Goal: Information Seeking & Learning: Check status

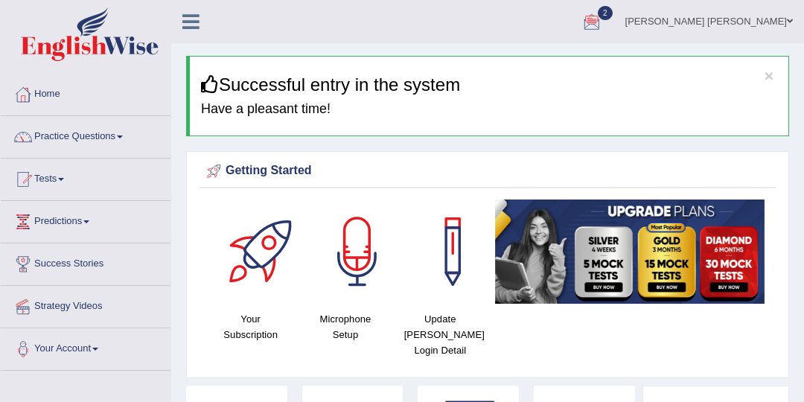
click at [426, 25] on ul "Nipen Yogesh Mehta Toggle navigation Username: Nipenyogesh Access Type: Online …" at bounding box center [582, 21] width 443 height 42
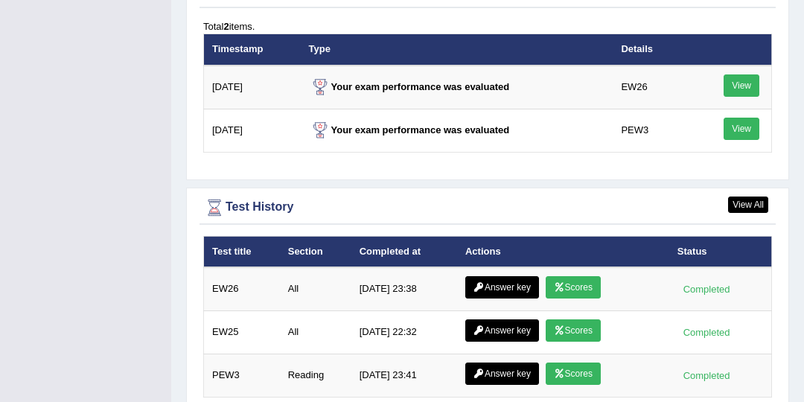
scroll to position [1992, 0]
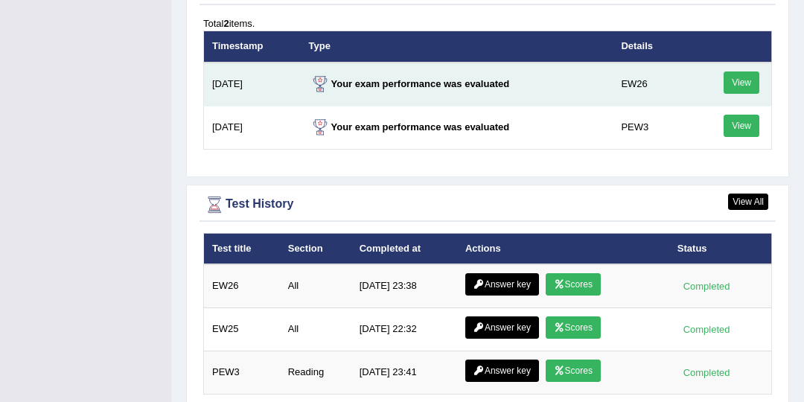
click at [737, 71] on link "View" at bounding box center [742, 82] width 36 height 22
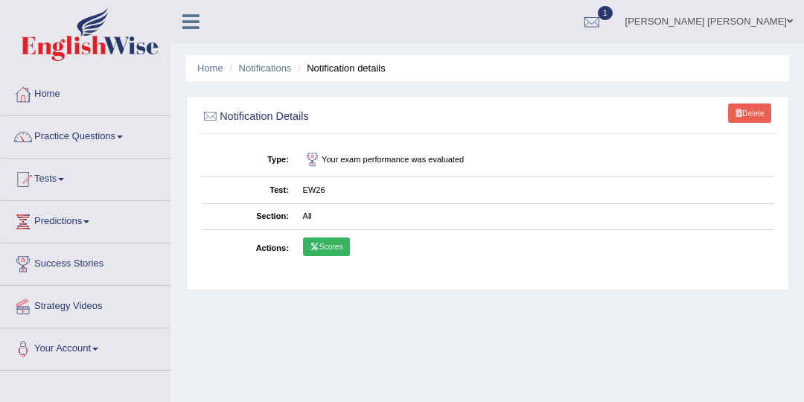
click at [322, 248] on link "Scores" at bounding box center [326, 247] width 47 height 19
click at [46, 99] on link "Home" at bounding box center [86, 92] width 170 height 37
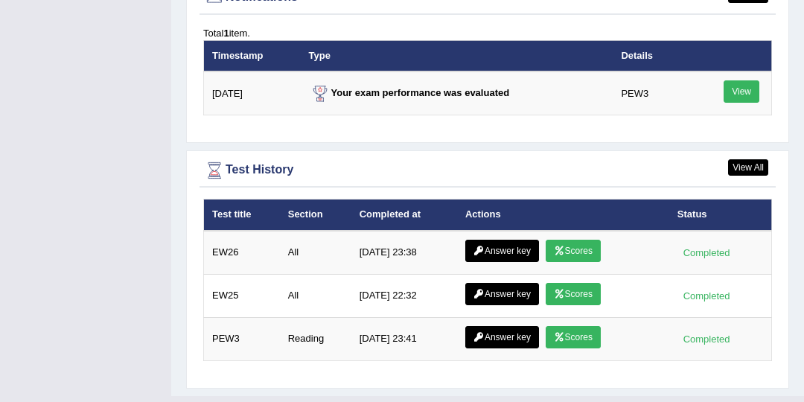
scroll to position [1890, 0]
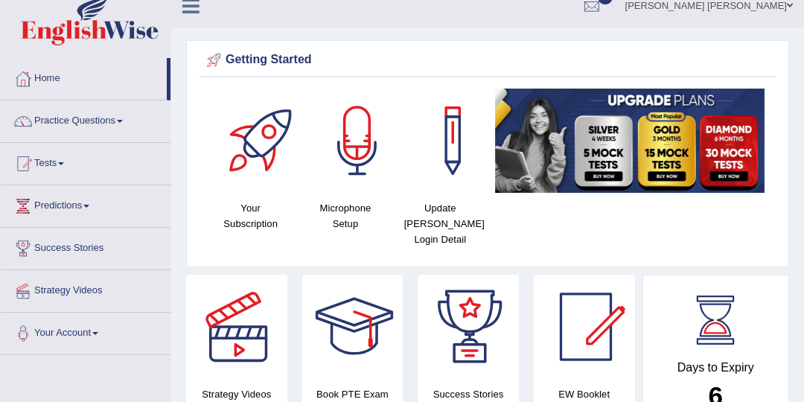
scroll to position [0, 0]
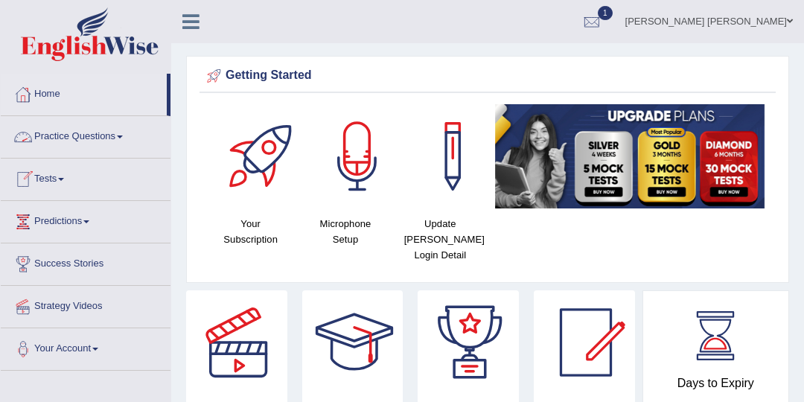
click at [129, 139] on link "Practice Questions" at bounding box center [86, 134] width 170 height 37
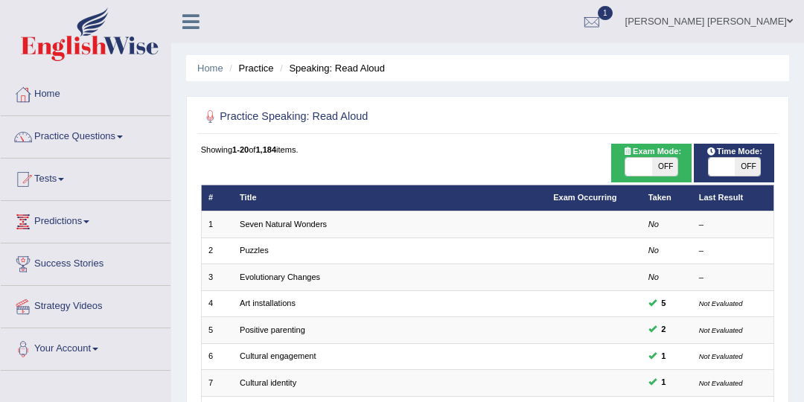
click at [670, 173] on span "OFF" at bounding box center [665, 167] width 26 height 18
checkbox input "true"
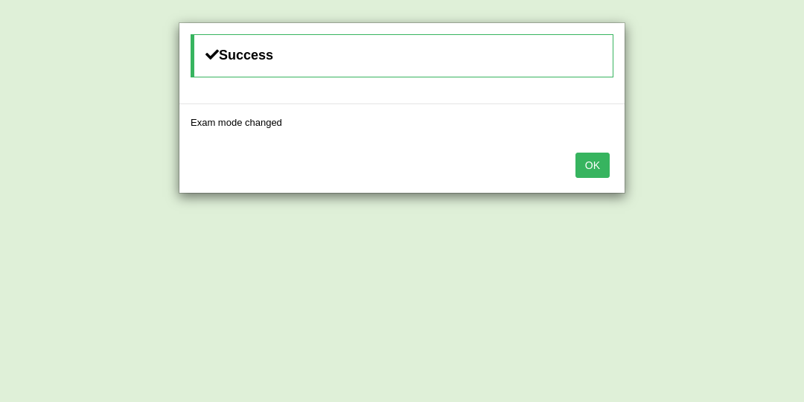
click at [585, 170] on button "OK" at bounding box center [593, 165] width 34 height 25
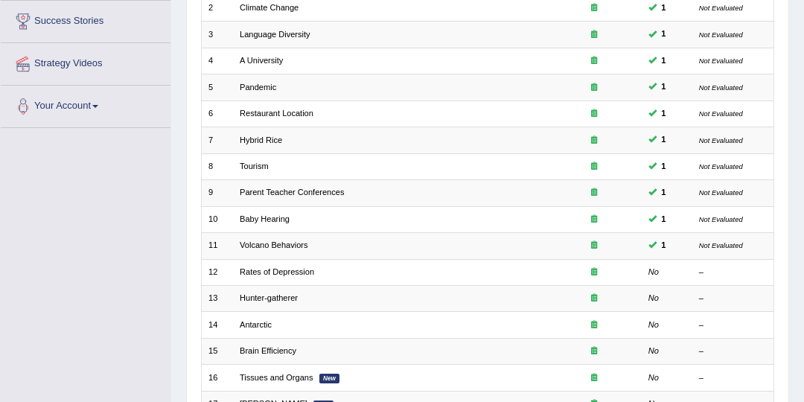
scroll to position [213, 0]
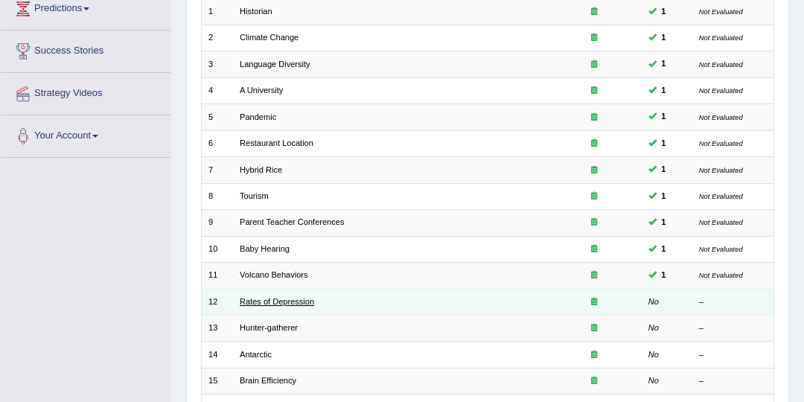
click at [270, 297] on link "Rates of Depression" at bounding box center [277, 301] width 74 height 9
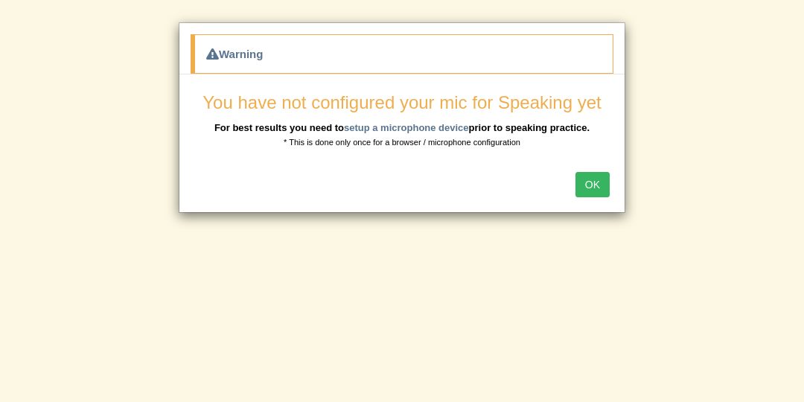
click at [589, 180] on button "OK" at bounding box center [593, 184] width 34 height 25
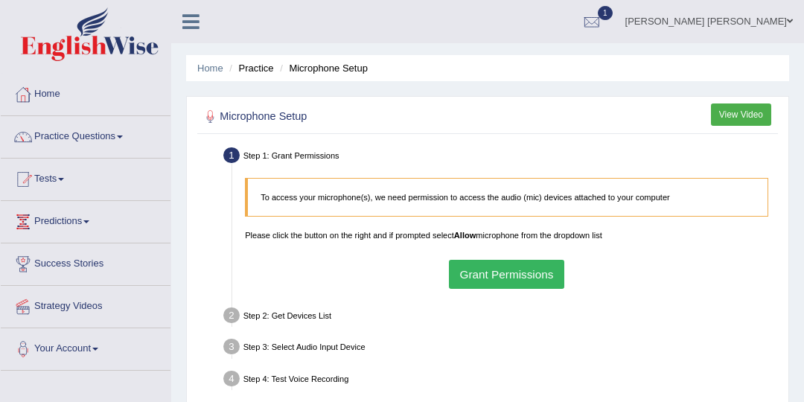
click at [409, 293] on div "To access your microphone(s), we need permission to access the audio (mic) devi…" at bounding box center [507, 233] width 536 height 124
